Goal: Task Accomplishment & Management: Manage account settings

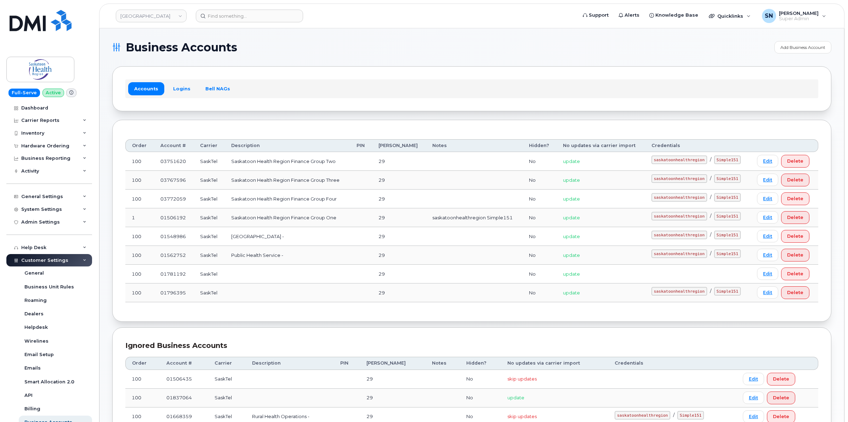
scroll to position [15, 0]
click at [41, 147] on div "Hardware Ordering" at bounding box center [45, 146] width 48 height 6
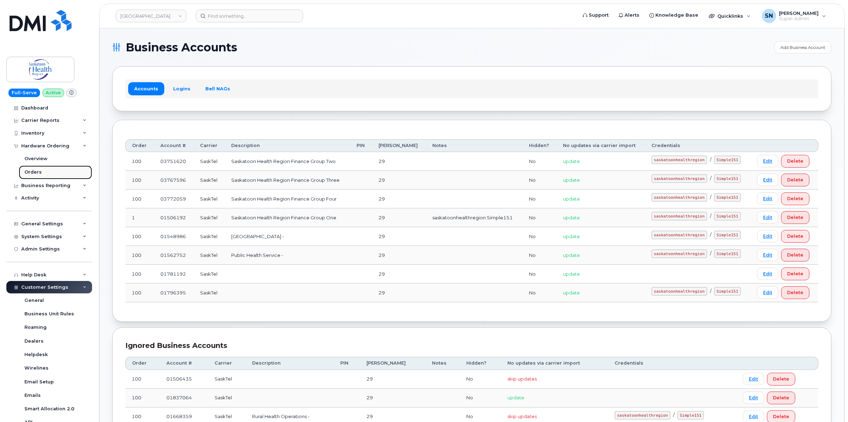
click at [34, 174] on div "Orders" at bounding box center [32, 172] width 17 height 6
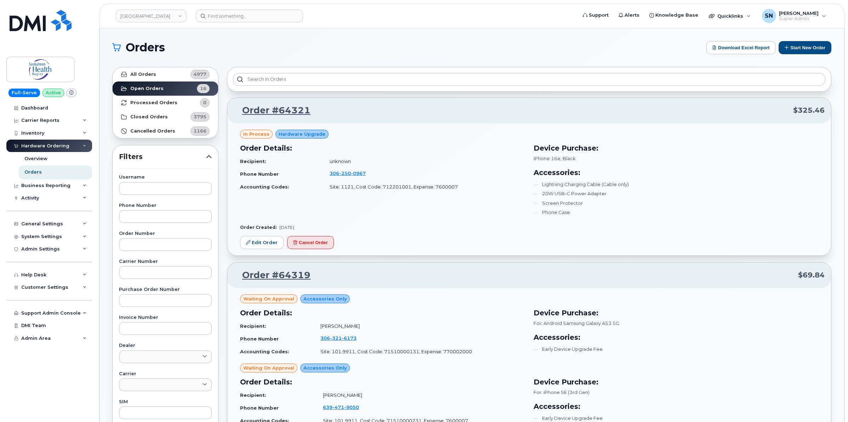
click at [176, 252] on div "Username Phone Number Order Number Carrier Number Purchase Order Number Invoice…" at bounding box center [166, 339] width 110 height 328
click at [176, 247] on input "text" at bounding box center [165, 244] width 93 height 13
paste input "64227"
type input "64227"
click at [153, 72] on strong "All Orders" at bounding box center [143, 75] width 26 height 6
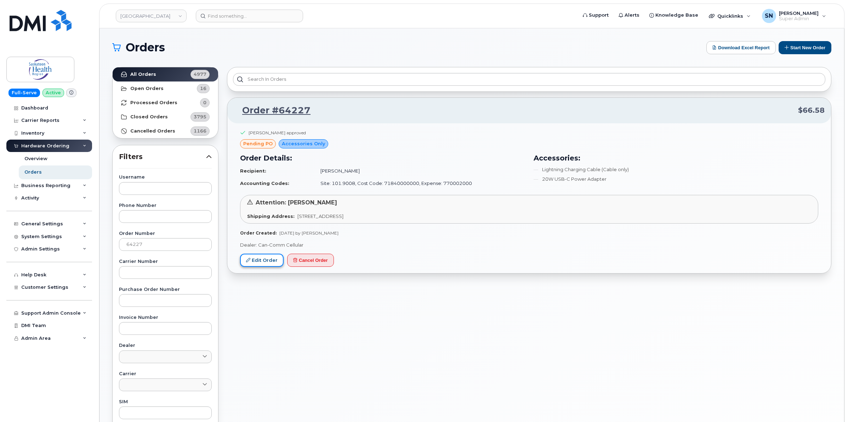
click at [258, 261] on link "Edit Order" at bounding box center [262, 260] width 44 height 13
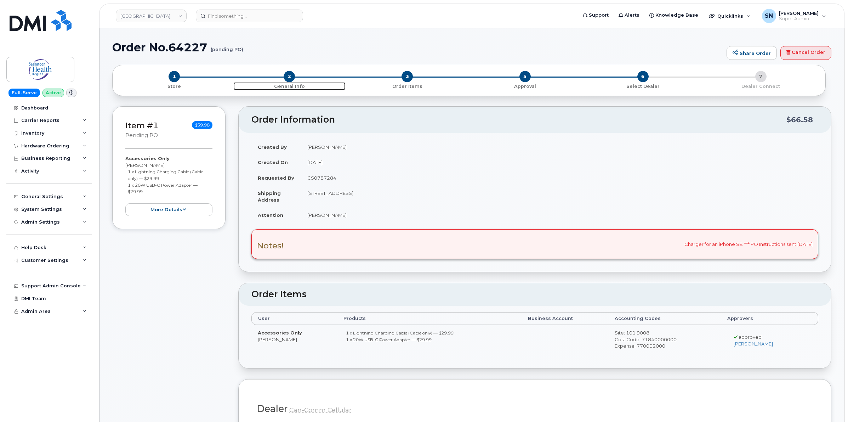
click at [288, 74] on span "2" at bounding box center [289, 76] width 11 height 11
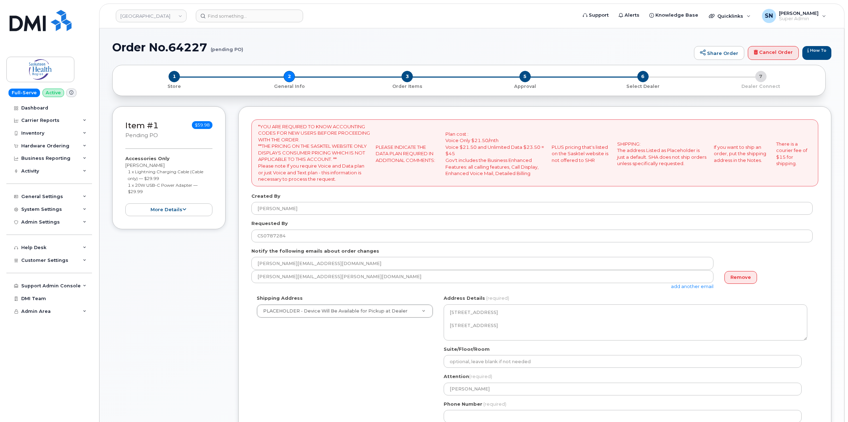
select select
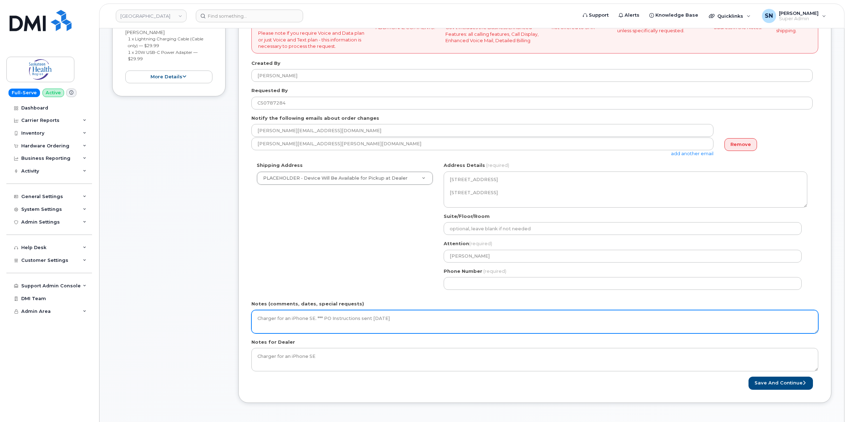
click at [456, 314] on textarea "Charger for an iPhone SE. *** PO Instructions sent [DATE]" at bounding box center [534, 321] width 567 height 23
type textarea "Charger for an iPhone SE. *** PO Instructions sent September 09 2025. Lisa Henr…"
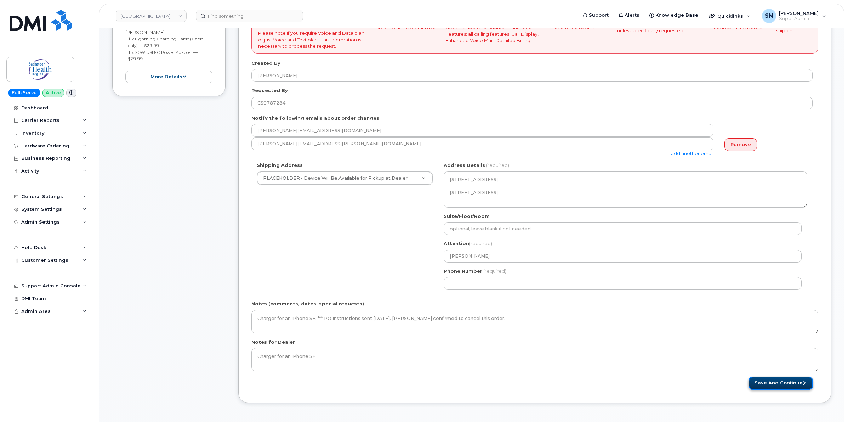
click at [762, 385] on button "Save and Continue" at bounding box center [781, 383] width 64 height 13
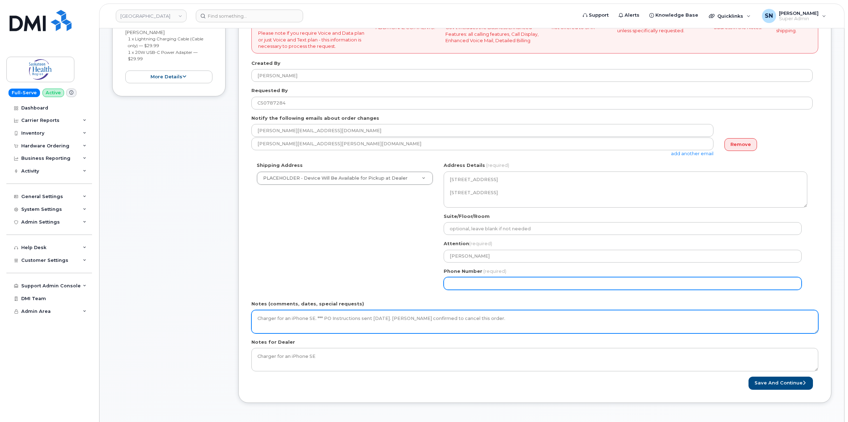
select select
type input "123456789"
select select
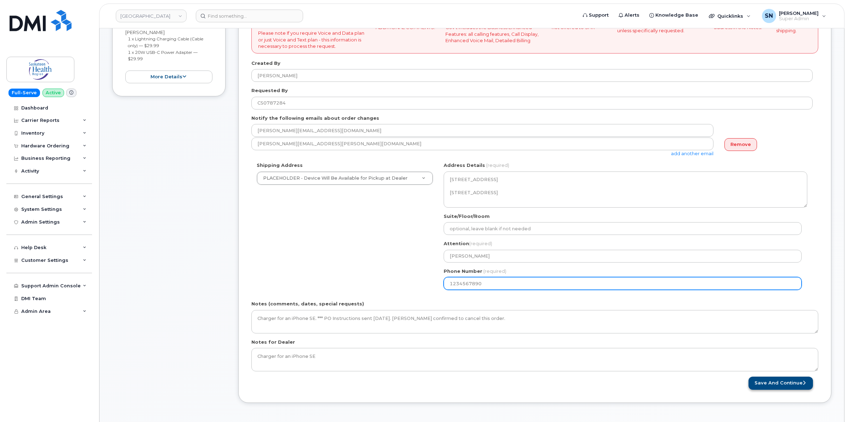
type input "1234567890"
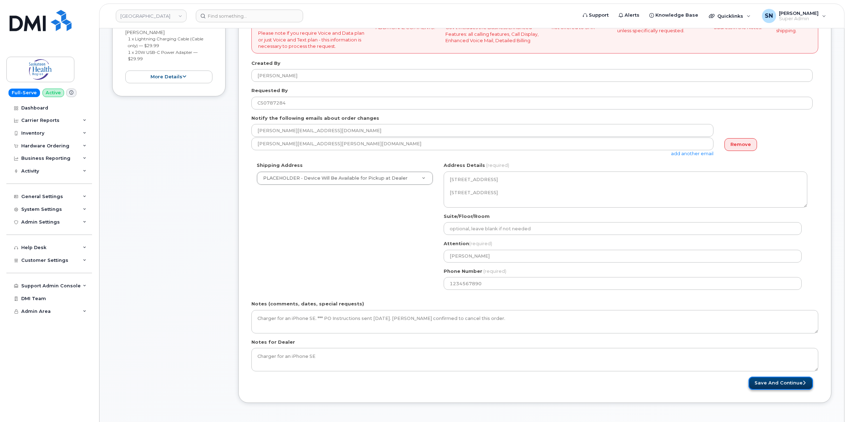
click at [773, 378] on button "Save and Continue" at bounding box center [781, 383] width 64 height 13
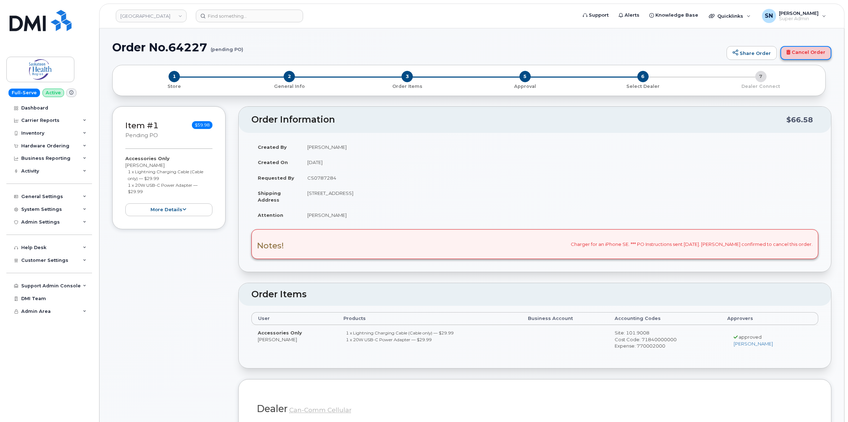
click at [815, 50] on link "Cancel Order" at bounding box center [806, 53] width 51 height 14
